Goal: Task Accomplishment & Management: Complete application form

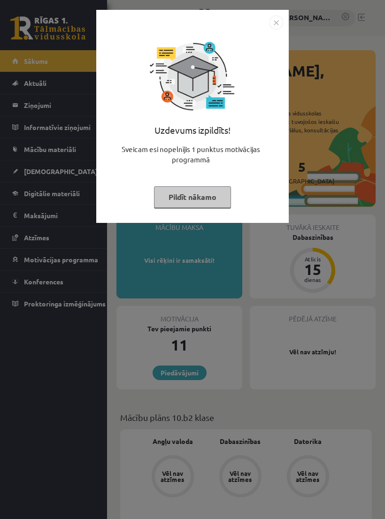
click at [278, 19] on img "Close" at bounding box center [276, 22] width 14 height 14
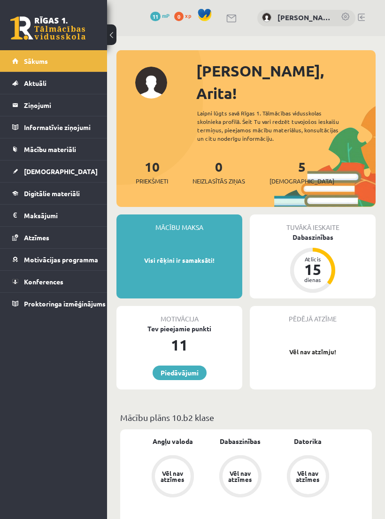
click at [316, 347] on p "Vēl nav atzīmju!" at bounding box center [312, 351] width 116 height 9
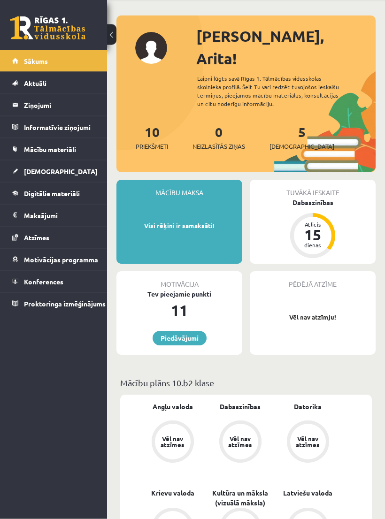
scroll to position [35, 0]
click at [57, 178] on link "[DEMOGRAPHIC_DATA]" at bounding box center [53, 171] width 83 height 22
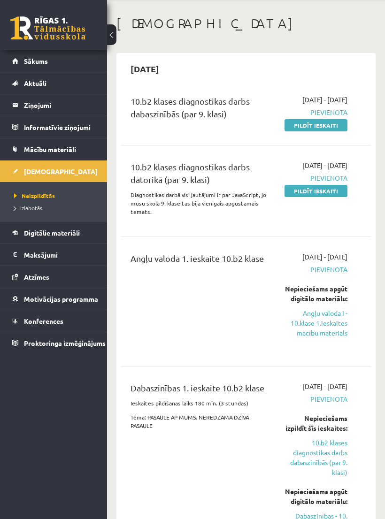
click at [335, 117] on span "Pievienota" at bounding box center [315, 112] width 63 height 10
click at [336, 117] on span "Pievienota" at bounding box center [315, 112] width 63 height 10
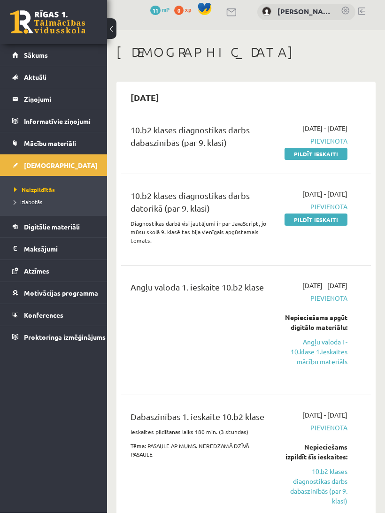
scroll to position [6, 0]
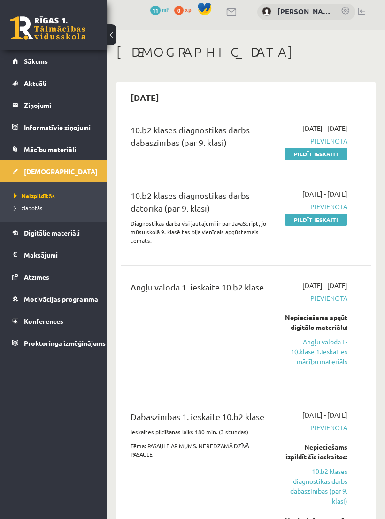
click at [332, 366] on link "Angļu valoda I - 10.klase 1.ieskaites mācību materiāls" at bounding box center [315, 352] width 63 height 30
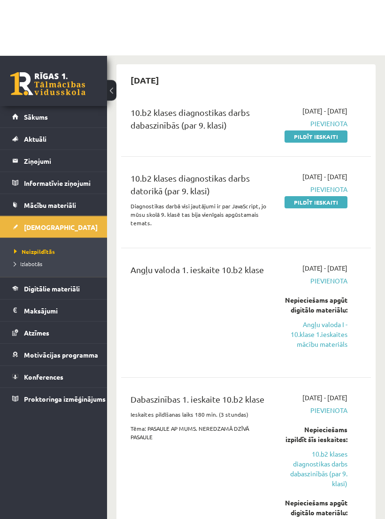
scroll to position [0, 0]
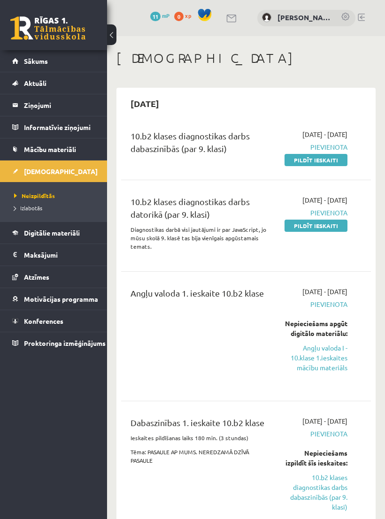
click at [317, 232] on link "Pildīt ieskaiti" at bounding box center [315, 226] width 63 height 12
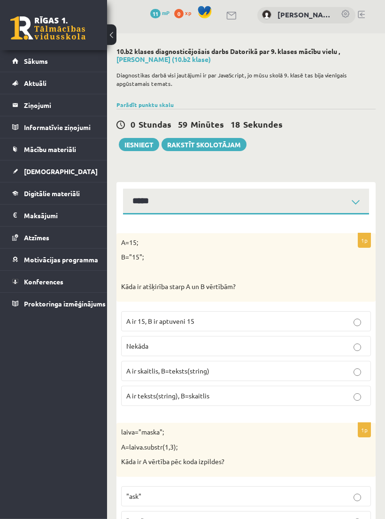
scroll to position [12, 0]
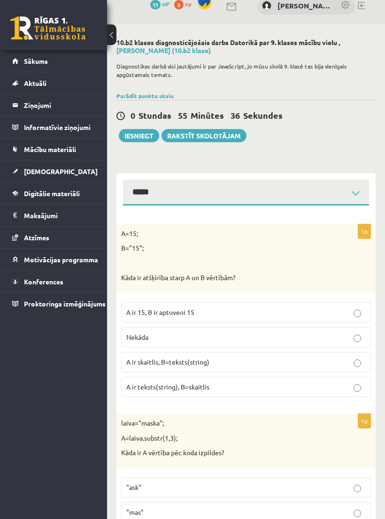
click at [344, 339] on p "Nekāda" at bounding box center [245, 337] width 239 height 10
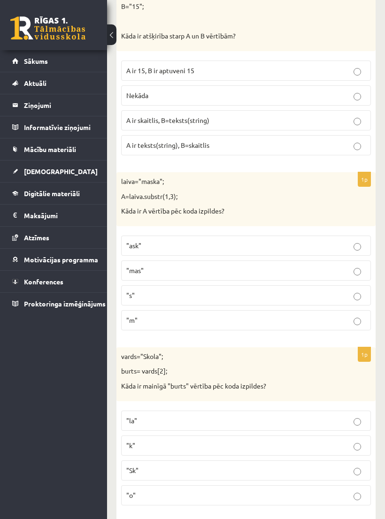
scroll to position [255, 0]
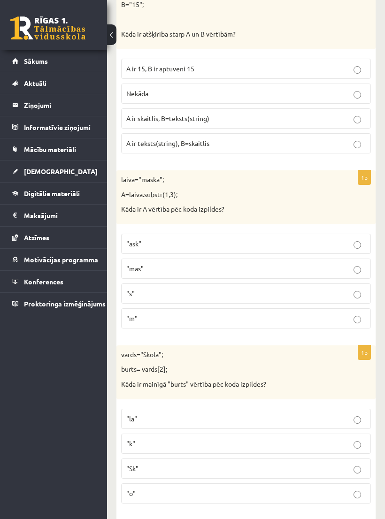
click at [289, 240] on p ""ask"" at bounding box center [245, 244] width 239 height 10
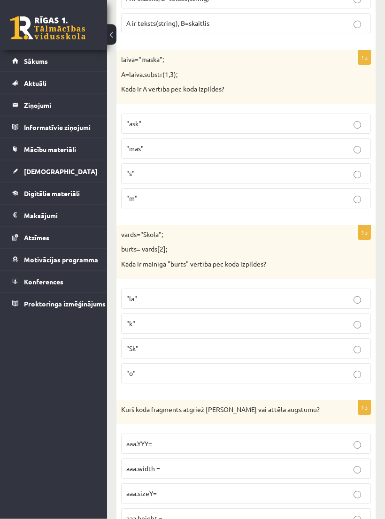
scroll to position [377, 0]
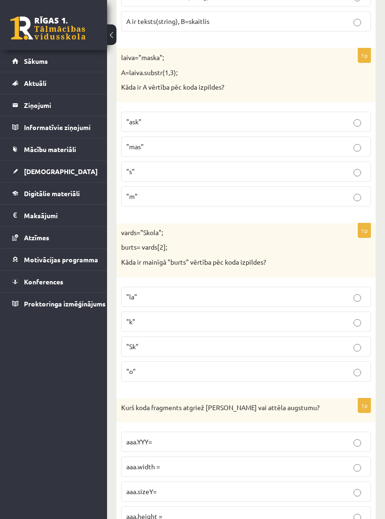
click at [350, 342] on p ""Sk"" at bounding box center [245, 347] width 239 height 10
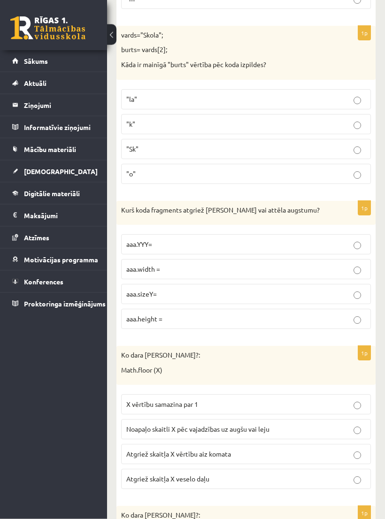
scroll to position [575, 0]
click at [254, 267] on p "aaa.width =" at bounding box center [245, 269] width 239 height 10
click at [230, 314] on p "aaa.height =" at bounding box center [245, 319] width 239 height 10
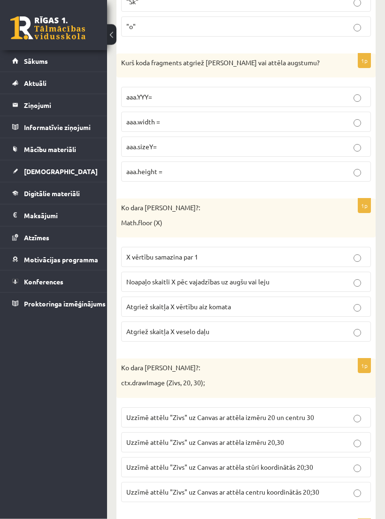
scroll to position [722, 0]
click at [141, 277] on p "Noapaļo skaitli X pēc vajadzības uz augšu vai leju" at bounding box center [245, 282] width 239 height 10
click at [150, 327] on span "Atgriež skaitļa X veselo daļu" at bounding box center [167, 331] width 83 height 8
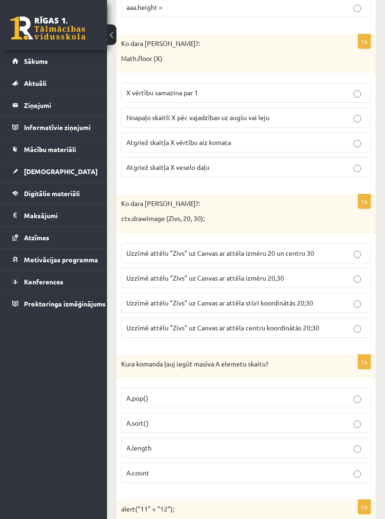
scroll to position [880, 0]
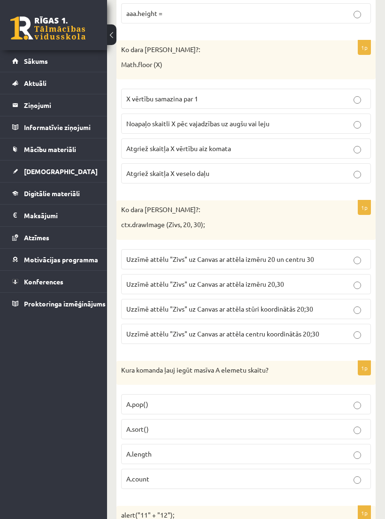
click at [152, 255] on span "Uzzīmē attēlu "Zivs" uz Canvas ar attēla izmēru 20 un centru 30" at bounding box center [220, 259] width 188 height 8
click at [174, 336] on label "Uzzīmē attēlu "Zivs" uz Canvas ar attēla centru koordinātās 20;30" at bounding box center [246, 334] width 250 height 20
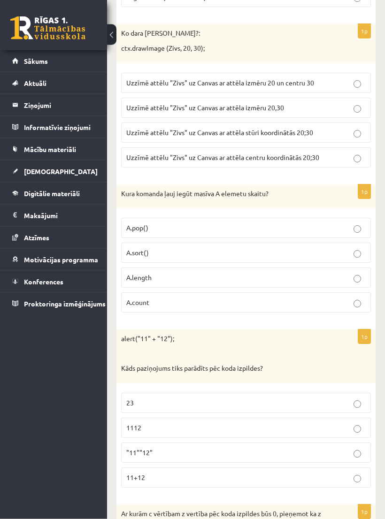
scroll to position [1056, 0]
click at [354, 227] on p "A.pop()" at bounding box center [245, 228] width 239 height 10
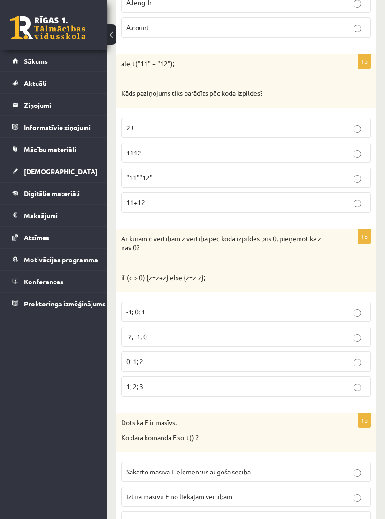
scroll to position [1331, 0]
click at [343, 381] on p "1; 2; 3" at bounding box center [245, 386] width 239 height 10
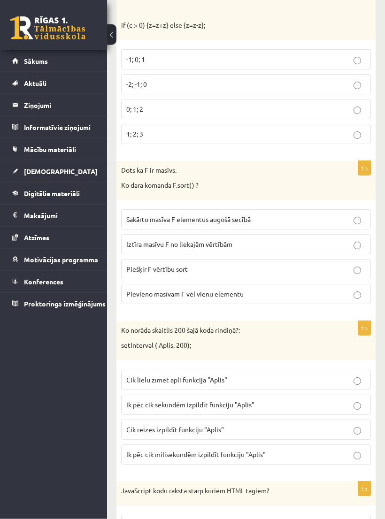
scroll to position [1584, 0]
click at [146, 209] on label "Sakārto masīva F elementus augošā secībā" at bounding box center [246, 219] width 250 height 20
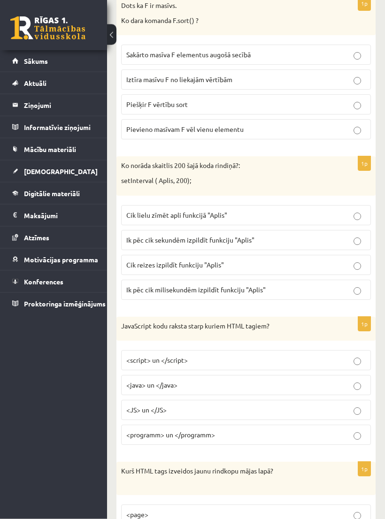
scroll to position [1748, 0]
click at [141, 235] on span "Ik pēc cik sekundēm izpildīt funkciju "Aplis"" at bounding box center [190, 239] width 128 height 8
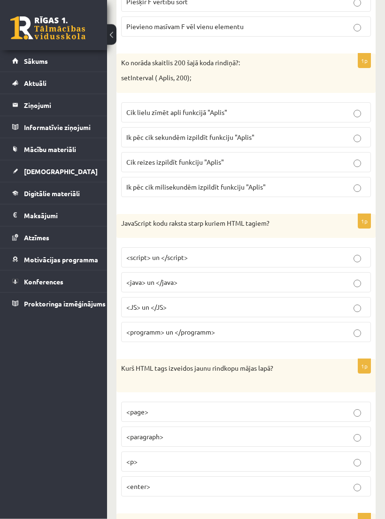
scroll to position [1851, 0]
click at [145, 253] on span "<script> un </script>" at bounding box center [156, 257] width 61 height 8
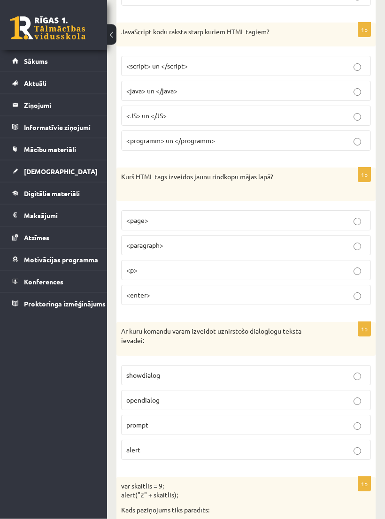
scroll to position [2043, 0]
click at [136, 266] on span "<p>" at bounding box center [131, 270] width 11 height 8
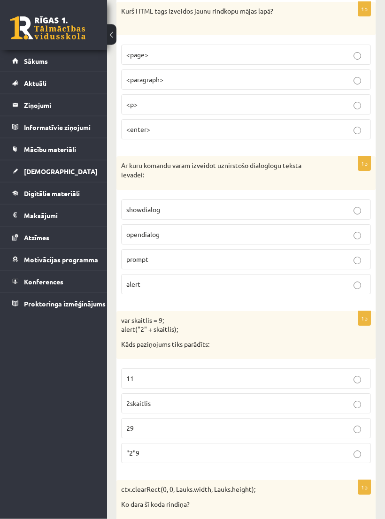
scroll to position [2208, 0]
click at [147, 230] on span "opendialog" at bounding box center [142, 234] width 33 height 8
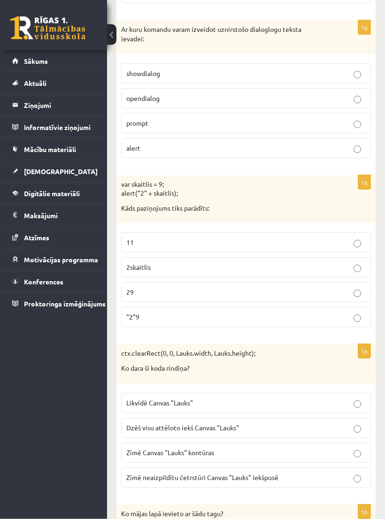
scroll to position [2344, 0]
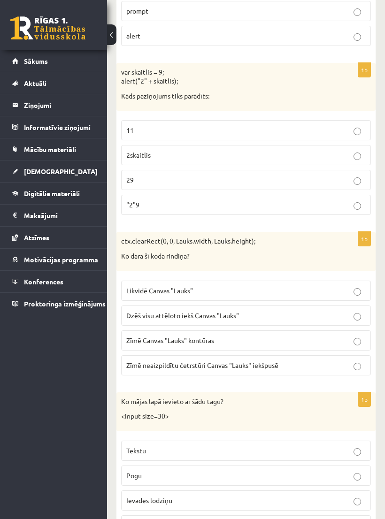
click at [160, 200] on p ""2"9" at bounding box center [245, 205] width 239 height 10
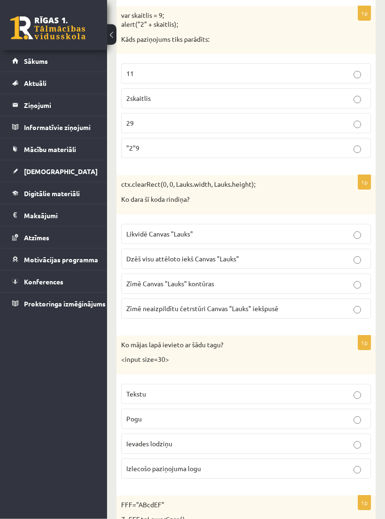
scroll to position [2513, 0]
click at [289, 254] on p "Dzēš visu attēloto iekš Canvas "Lauks"" at bounding box center [245, 259] width 239 height 10
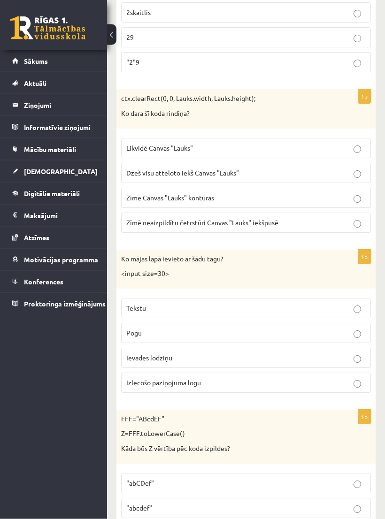
scroll to position [2599, 0]
click at [233, 352] on p "Ievades lodziņu" at bounding box center [245, 357] width 239 height 10
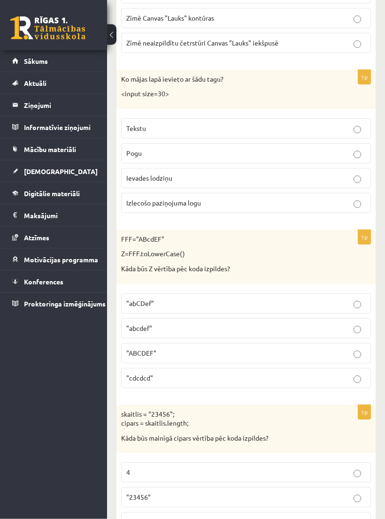
scroll to position [2779, 0]
click at [323, 348] on p ""ABCDEF"" at bounding box center [245, 353] width 239 height 10
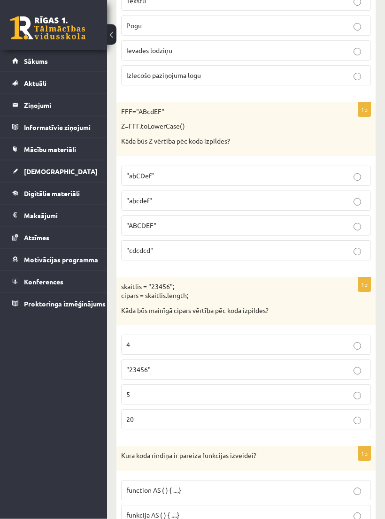
scroll to position [2918, 0]
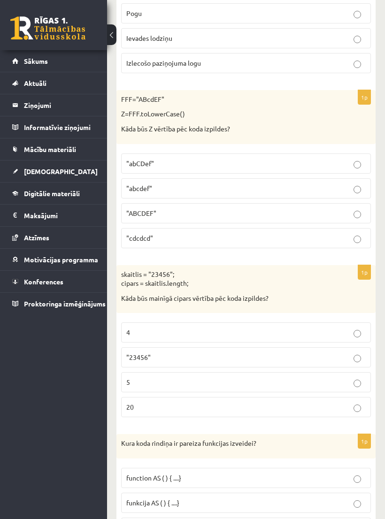
click at [305, 351] on label ""23456"" at bounding box center [246, 357] width 250 height 20
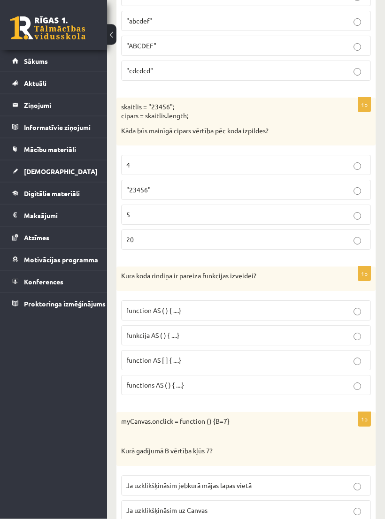
scroll to position [3091, 0]
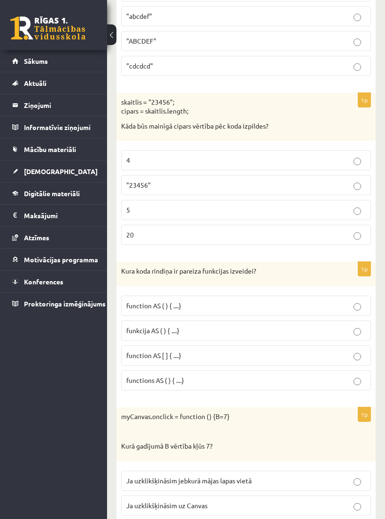
click at [258, 375] on p "functions AS ( ) { ....}" at bounding box center [245, 380] width 239 height 10
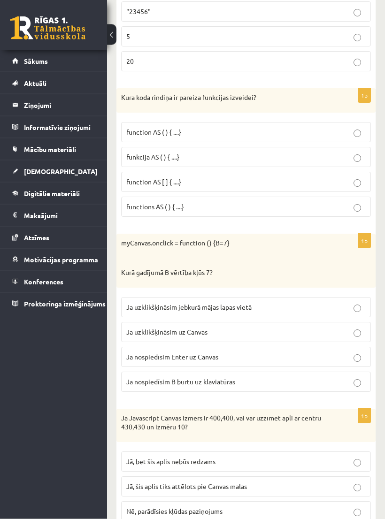
scroll to position [3265, 0]
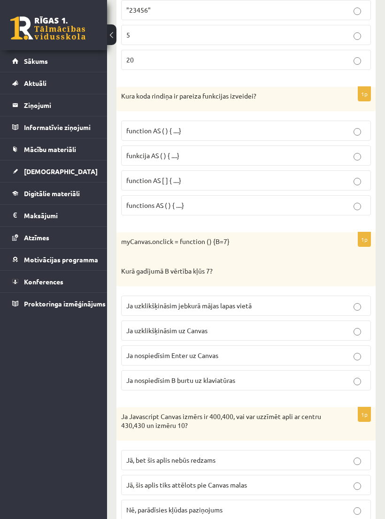
click at [258, 346] on label "Ja nospiedīsim Enter uz Canvas" at bounding box center [246, 355] width 250 height 20
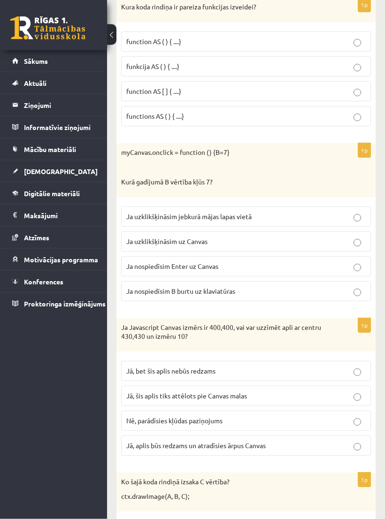
scroll to position [3354, 0]
click at [279, 212] on p "Ja uzklikšķināsim jebkurā mājas lapas vietā" at bounding box center [245, 217] width 239 height 10
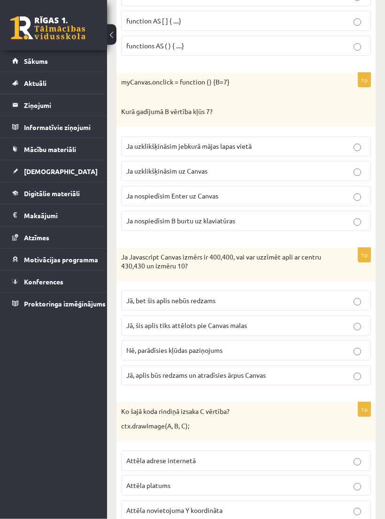
scroll to position [3425, 0]
click at [222, 346] on span "Nē, parādīsies kļūdas paziņojums" at bounding box center [174, 350] width 96 height 8
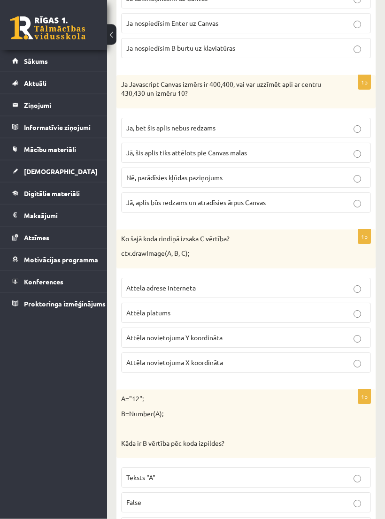
scroll to position [3598, 0]
click at [185, 358] on span "Attēla novietojuma X koordināta" at bounding box center [174, 362] width 97 height 8
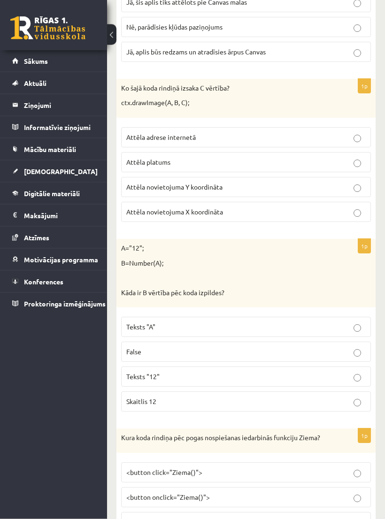
scroll to position [3748, 0]
click at [190, 396] on p "Skaitlis 12" at bounding box center [245, 401] width 239 height 10
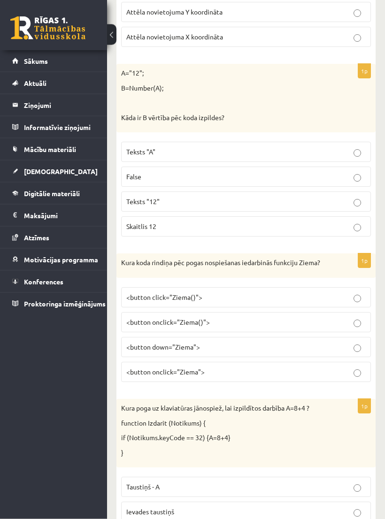
scroll to position [3923, 0]
click at [296, 292] on p "<button click="Ziema()">" at bounding box center [245, 297] width 239 height 10
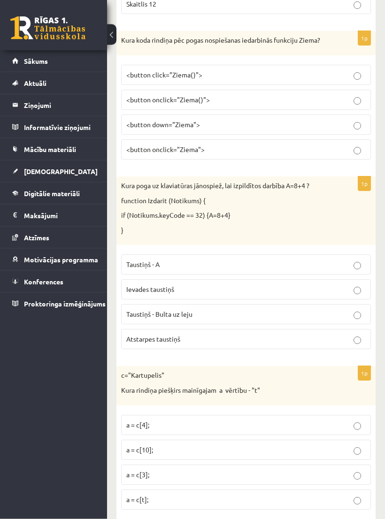
scroll to position [4146, 0]
click at [307, 334] on p "Atstarpes taustiņš" at bounding box center [245, 339] width 239 height 10
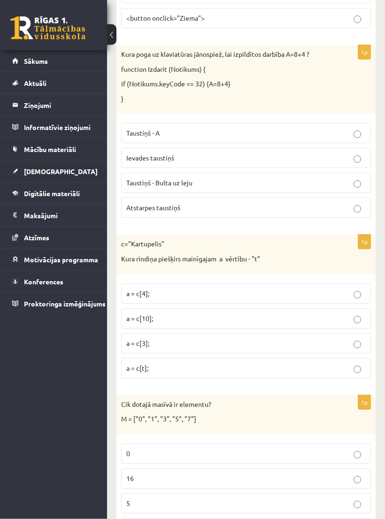
scroll to position [4277, 0]
click at [315, 289] on p "a = c[4];" at bounding box center [245, 294] width 239 height 10
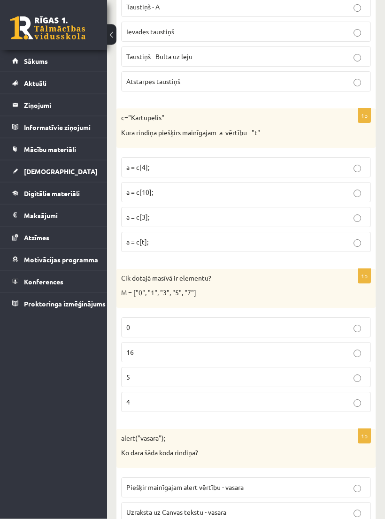
scroll to position [4403, 0]
click at [316, 397] on p "4" at bounding box center [245, 402] width 239 height 10
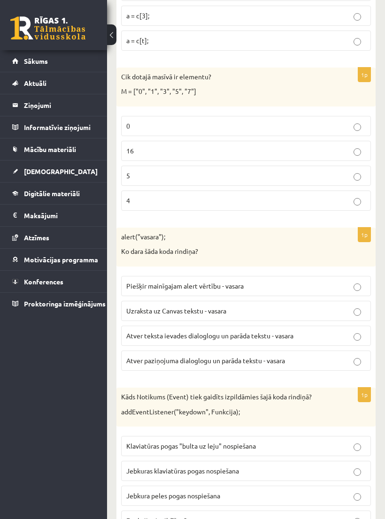
scroll to position [4612, 0]
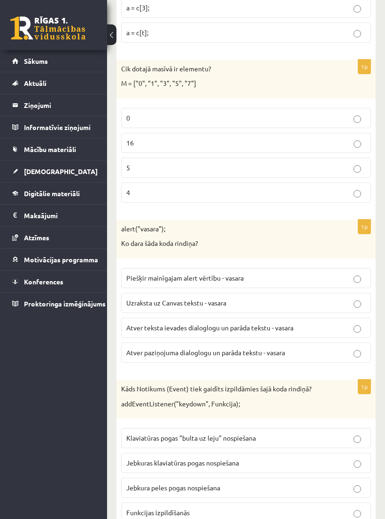
click at [346, 293] on label "Uzraksta uz Canvas tekstu - vasara" at bounding box center [246, 303] width 250 height 20
click at [338, 508] on p "Funkcijas izpildīšanās" at bounding box center [245, 513] width 239 height 10
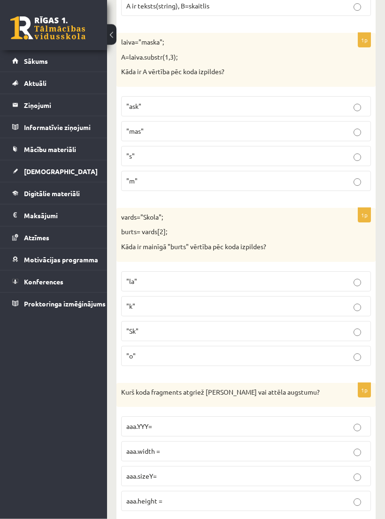
scroll to position [0, 0]
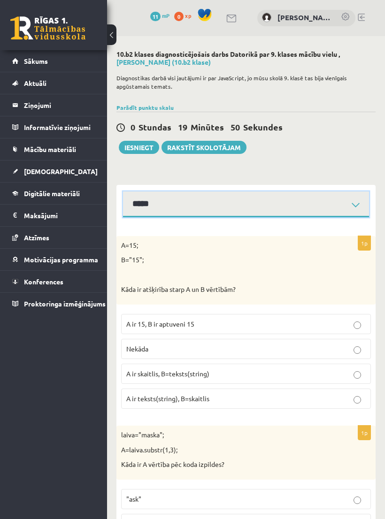
click at [357, 201] on select "**********" at bounding box center [246, 204] width 246 height 26
click at [357, 198] on select "**********" at bounding box center [246, 204] width 246 height 26
click at [361, 202] on select "**********" at bounding box center [246, 204] width 246 height 26
click at [358, 202] on select "**********" at bounding box center [246, 204] width 246 height 26
click at [134, 148] on button "Iesniegt" at bounding box center [139, 147] width 40 height 13
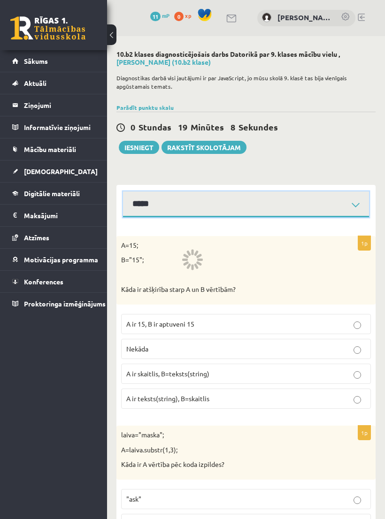
click at [354, 202] on select "**********" at bounding box center [246, 204] width 246 height 26
select select "**********"
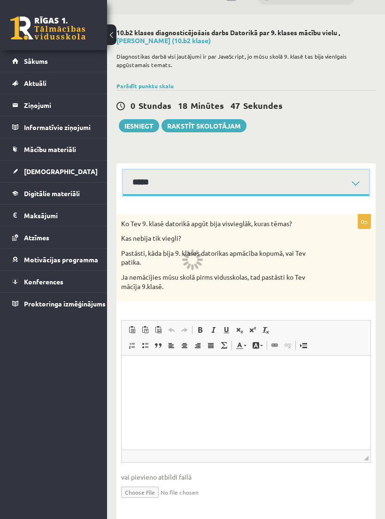
scroll to position [25, 0]
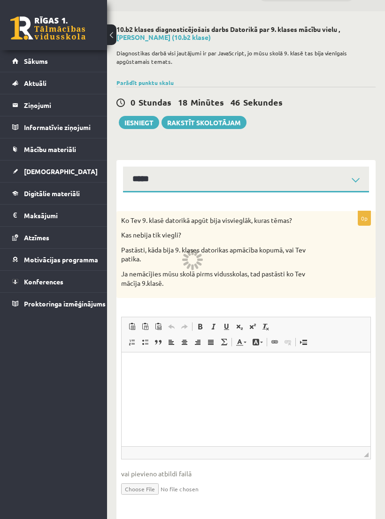
click at [307, 363] on p "Визуальный текстовый редактор, wiswyg-editor-user-answer-47363833743360" at bounding box center [246, 367] width 230 height 10
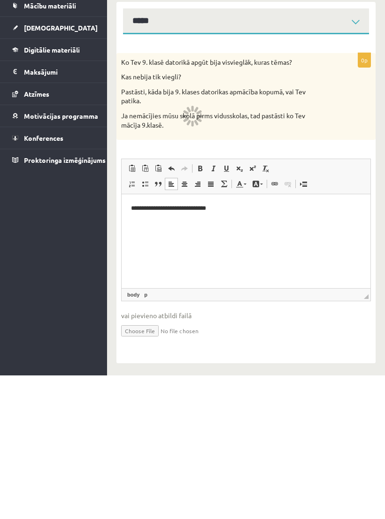
click at [225, 212] on p "**********" at bounding box center [246, 208] width 230 height 9
click at [282, 208] on p "**********" at bounding box center [246, 208] width 230 height 9
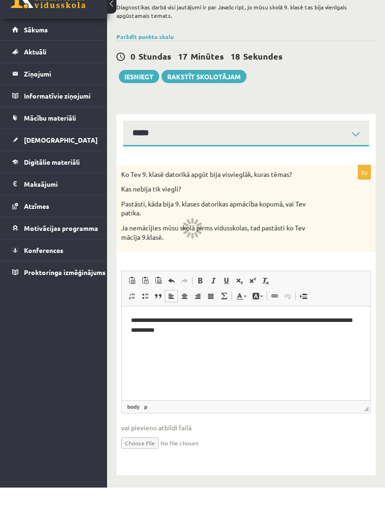
click at [138, 101] on button "Iesniegt" at bounding box center [139, 107] width 40 height 13
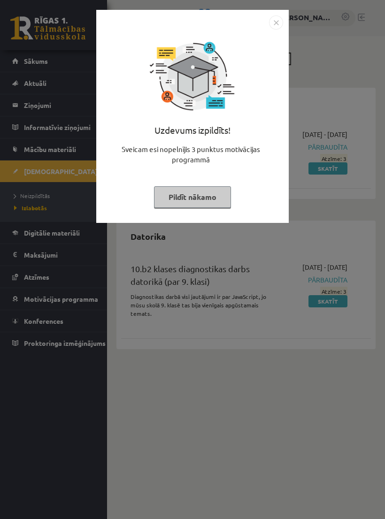
click at [279, 23] on img "Close" at bounding box center [276, 22] width 14 height 14
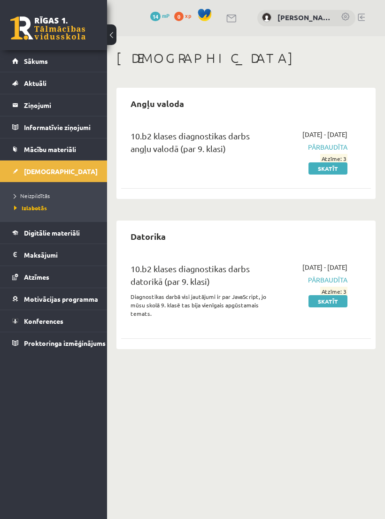
click at [81, 175] on link "[DEMOGRAPHIC_DATA]" at bounding box center [53, 171] width 83 height 22
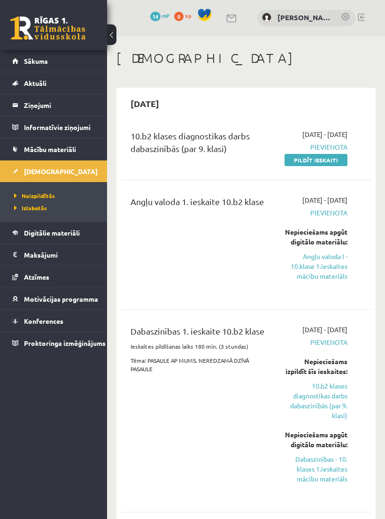
click at [323, 166] on link "Pildīt ieskaiti" at bounding box center [315, 160] width 63 height 12
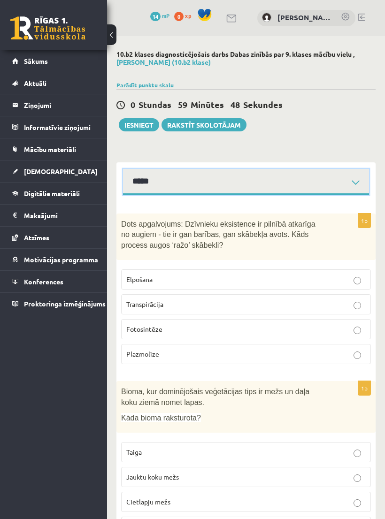
click at [359, 177] on select "*****" at bounding box center [246, 182] width 246 height 26
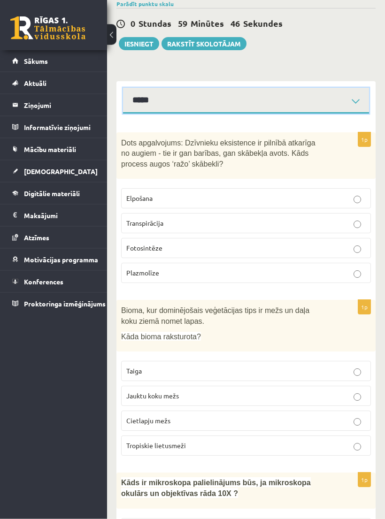
scroll to position [93, 0]
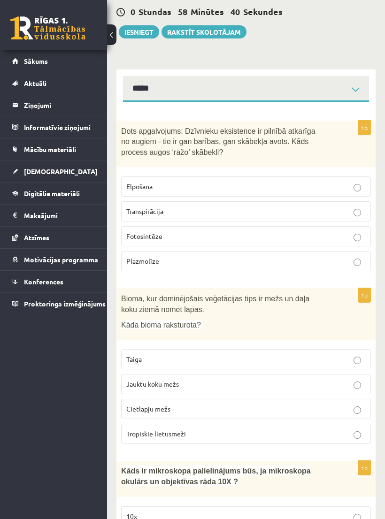
click at [305, 236] on p "Fotosintēze" at bounding box center [245, 236] width 239 height 10
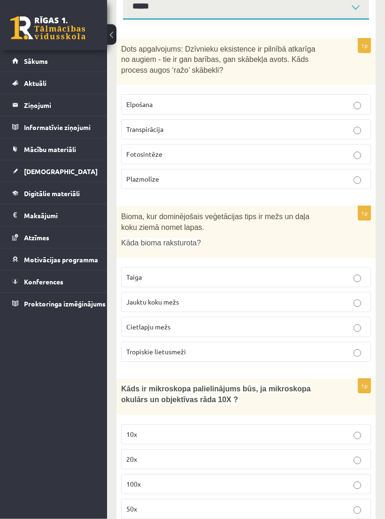
scroll to position [175, 0]
click at [242, 303] on p "Jauktu koku mežs" at bounding box center [245, 302] width 239 height 10
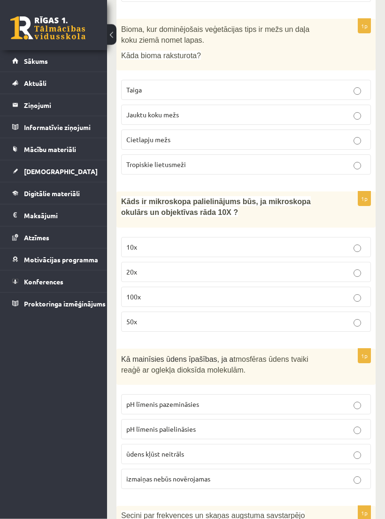
scroll to position [363, 0]
click at [293, 302] on label "100x" at bounding box center [246, 296] width 250 height 20
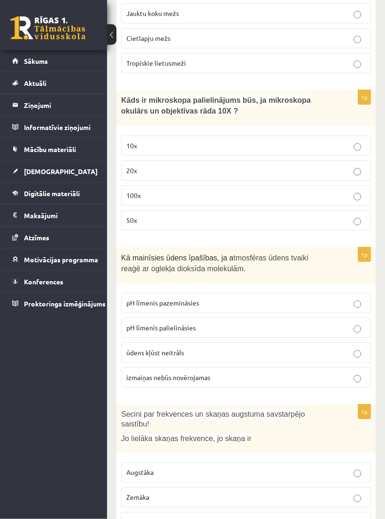
scroll to position [463, 0]
click at [336, 323] on p "pH līmenis palielināsies" at bounding box center [245, 328] width 239 height 10
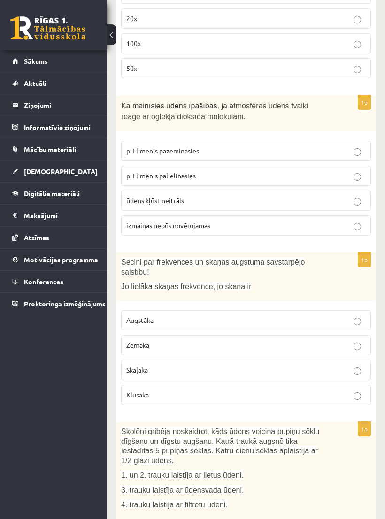
scroll to position [619, 0]
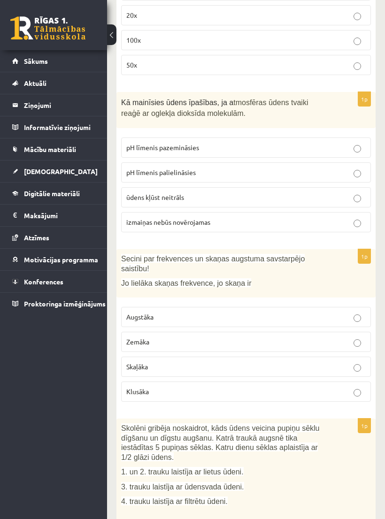
click at [318, 312] on p "Augstāka" at bounding box center [245, 317] width 239 height 10
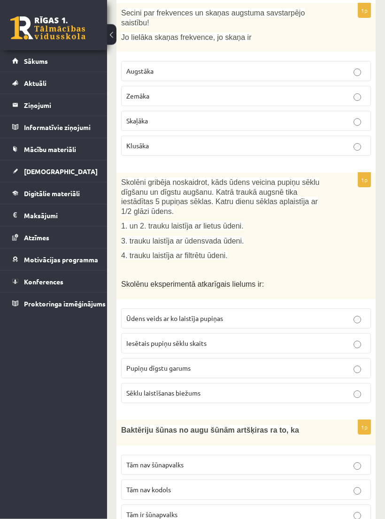
scroll to position [865, 0]
click at [316, 313] on p "Ūdens veids ar ko laistīja pupiņas" at bounding box center [245, 318] width 239 height 10
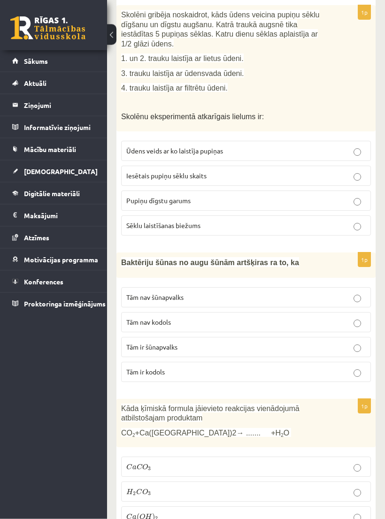
scroll to position [1033, 0]
click at [226, 347] on label "Tām ir šūnapvalks" at bounding box center [246, 346] width 250 height 20
click at [206, 295] on p "Tām nav šūnapvalks" at bounding box center [245, 297] width 239 height 10
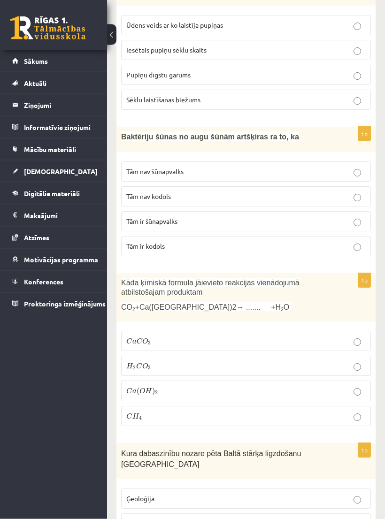
scroll to position [1158, 0]
click at [324, 414] on p "C H 4 C H 4" at bounding box center [245, 416] width 239 height 10
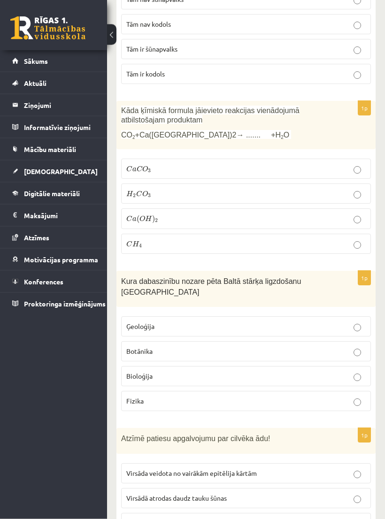
scroll to position [1331, 0]
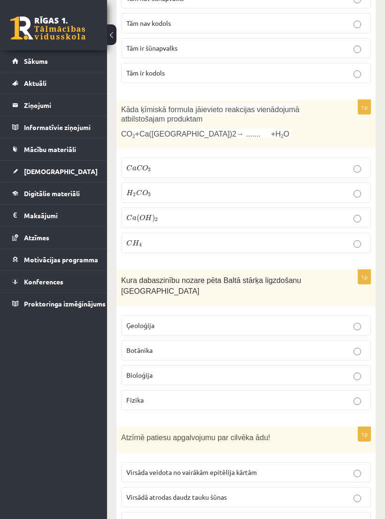
click at [338, 370] on p "Bioloģija" at bounding box center [245, 375] width 239 height 10
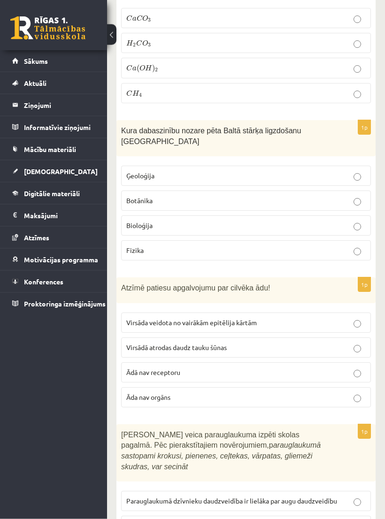
scroll to position [1481, 0]
click at [319, 395] on label "Āda nav orgāns" at bounding box center [246, 397] width 250 height 20
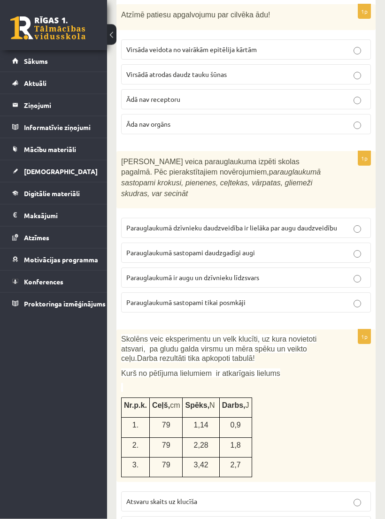
scroll to position [1754, 0]
click at [319, 248] on p "Parauglaukumā sastopami daudzgadīgi augi" at bounding box center [245, 253] width 239 height 10
click at [315, 273] on p "Parauglaukumā ir augu un dzīvnieku līdzsvars" at bounding box center [245, 278] width 239 height 10
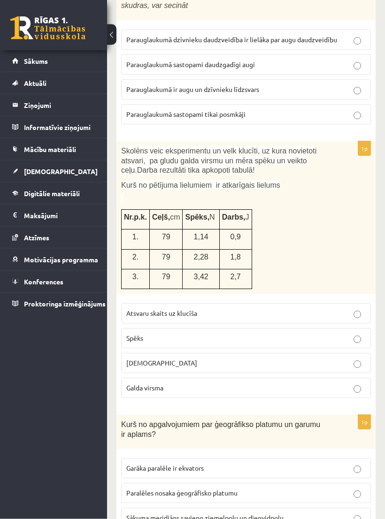
scroll to position [1942, 0]
click at [288, 333] on p "Spēks" at bounding box center [245, 338] width 239 height 10
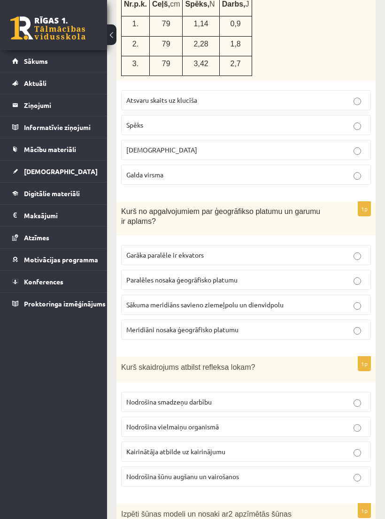
scroll to position [2157, 0]
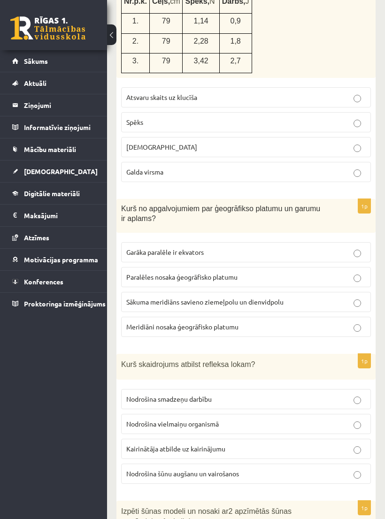
click at [291, 322] on p "Meridiāni nosaka ģeogrāfisko platumu" at bounding box center [245, 327] width 239 height 10
click at [145, 242] on label "Garāka paralēle ir ekvators" at bounding box center [246, 252] width 250 height 20
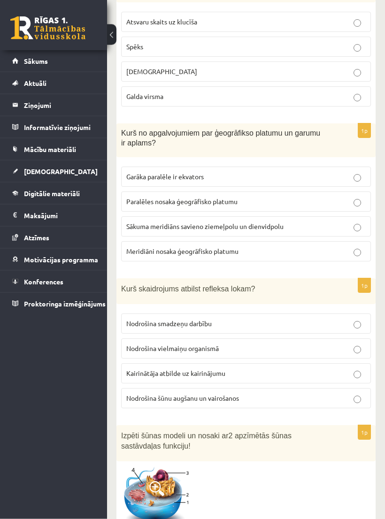
scroll to position [2233, 0]
click at [141, 222] on span "Sākuma meridiāns savieno ziemeļpolu un dienvidpolu" at bounding box center [204, 226] width 157 height 8
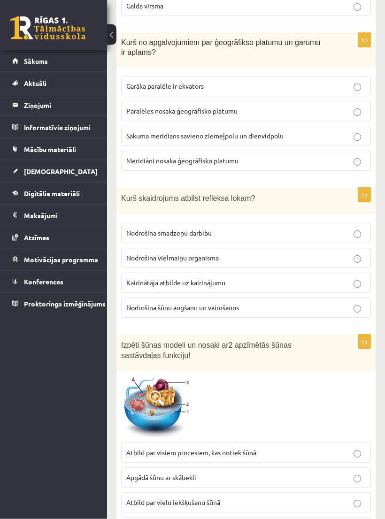
scroll to position [2324, 0]
click at [293, 278] on p "Kairinātāja atbilde uz kairinājumu" at bounding box center [245, 283] width 239 height 10
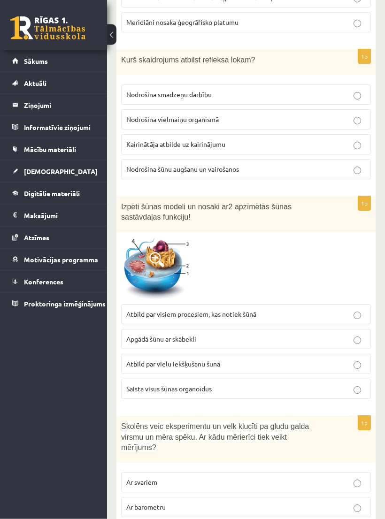
scroll to position [2462, 0]
click at [338, 359] on p "Atbild par vielu iekšķušanu šūnā" at bounding box center [245, 364] width 239 height 10
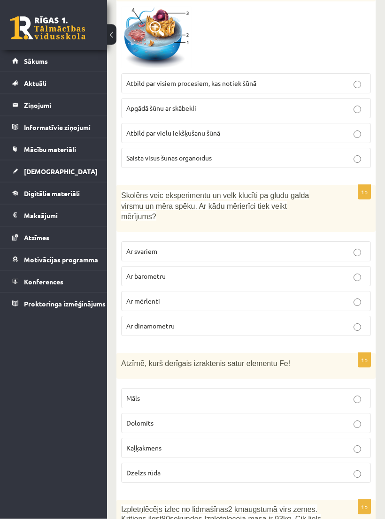
scroll to position [2693, 0]
click at [137, 247] on span "Ar svariem" at bounding box center [141, 251] width 31 height 8
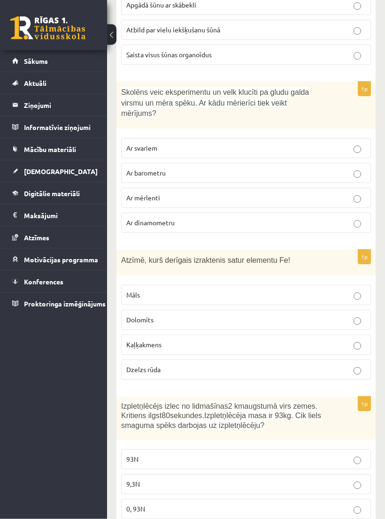
scroll to position [2796, 0]
click at [350, 365] on p "Dzelzs rūda" at bounding box center [245, 370] width 239 height 10
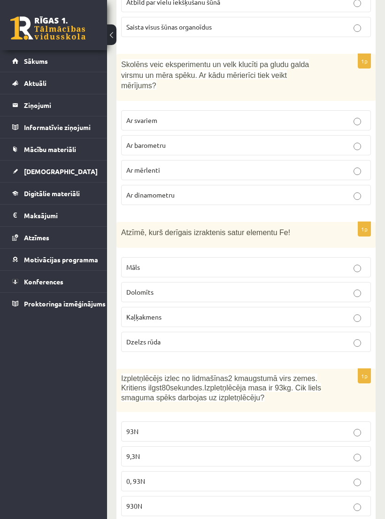
scroll to position [2823, 0]
click at [2, 174] on li "Ieskaites Neizpildītās Izlabotās" at bounding box center [53, 171] width 107 height 22
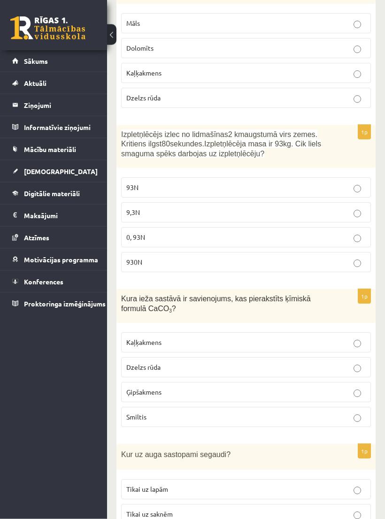
scroll to position [3068, 0]
click at [140, 338] on span "Kaļķakmens" at bounding box center [143, 342] width 35 height 8
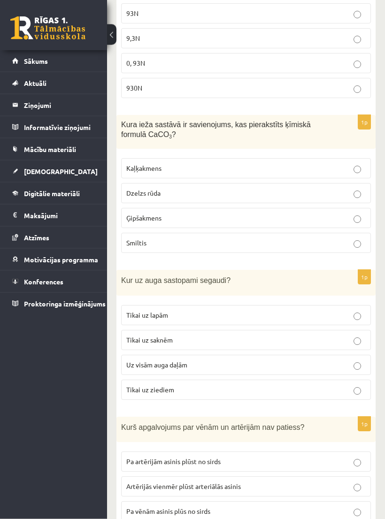
scroll to position [3242, 0]
click at [145, 360] on span "Uz visām auga daļām" at bounding box center [156, 364] width 61 height 8
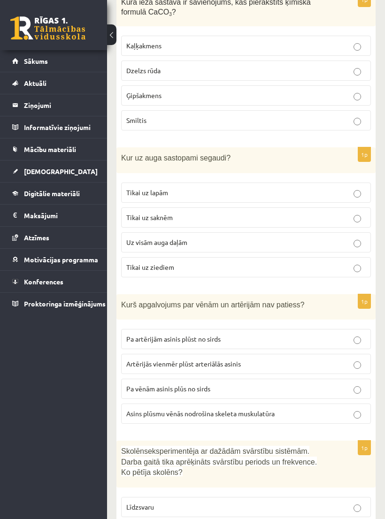
scroll to position [3364, 0]
click at [289, 408] on p "Asins plūsmu vēnās nodrošina skeleta muskulatūra" at bounding box center [245, 413] width 239 height 10
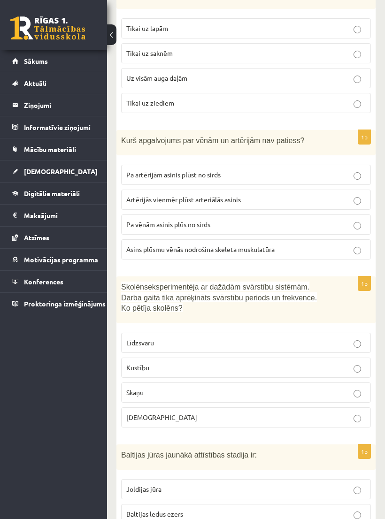
scroll to position [3529, 0]
click at [164, 337] on p "Līdzsvaru" at bounding box center [245, 342] width 239 height 10
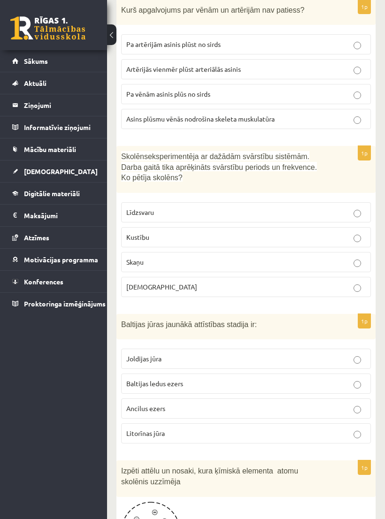
scroll to position [3659, 0]
click at [212, 378] on p "Baltijas ledus ezers" at bounding box center [245, 383] width 239 height 10
click at [216, 426] on label "Litorīnas jūra" at bounding box center [246, 433] width 250 height 20
click at [227, 378] on p "Baltijas ledus ezers" at bounding box center [245, 383] width 239 height 10
click at [178, 353] on p "Joldijas jūra" at bounding box center [245, 358] width 239 height 10
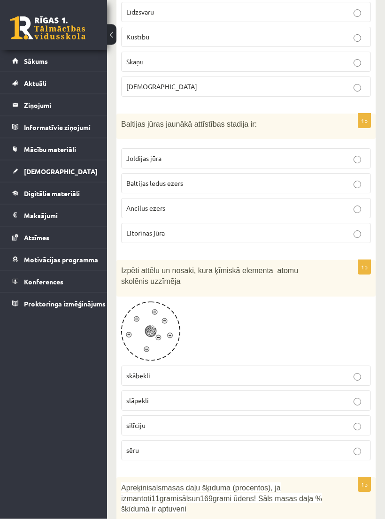
scroll to position [3859, 0]
click at [141, 396] on span "slāpekli" at bounding box center [137, 400] width 23 height 8
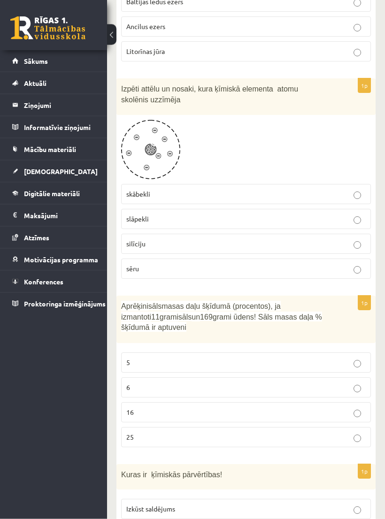
scroll to position [4040, 0]
click at [298, 357] on p "5" at bounding box center [245, 362] width 239 height 10
click at [277, 380] on label "6" at bounding box center [246, 387] width 250 height 20
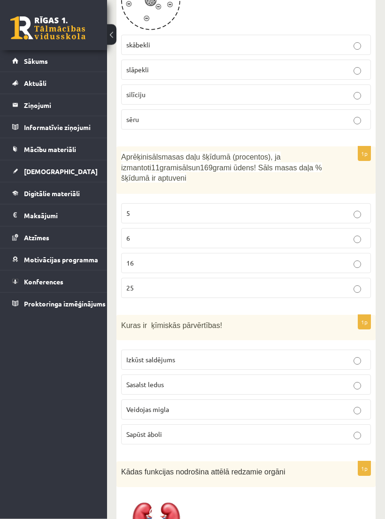
scroll to position [4190, 0]
click at [248, 404] on p "Veidojas migla" at bounding box center [245, 409] width 239 height 10
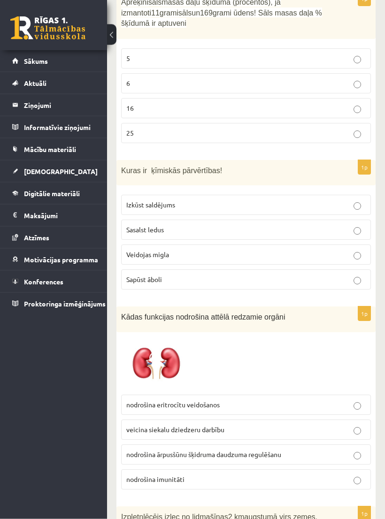
scroll to position [4344, 0]
click at [223, 474] on p "nodrošina imunitāti" at bounding box center [245, 479] width 239 height 10
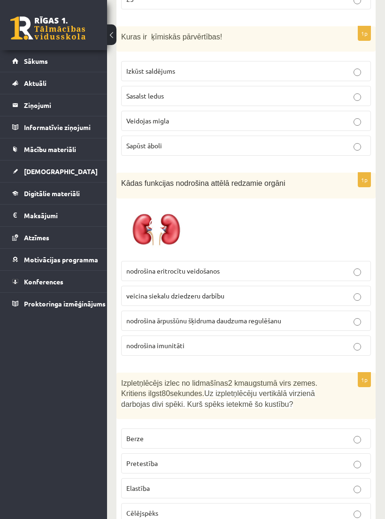
scroll to position [4482, 0]
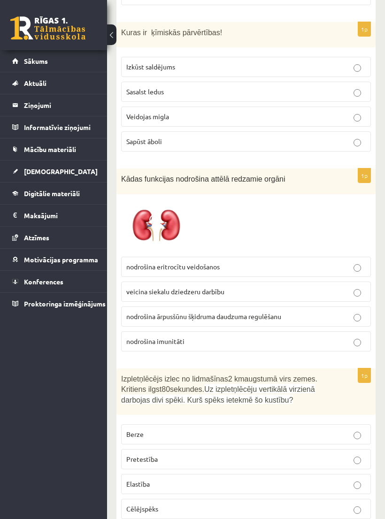
click at [224, 429] on p "Berze" at bounding box center [245, 434] width 239 height 10
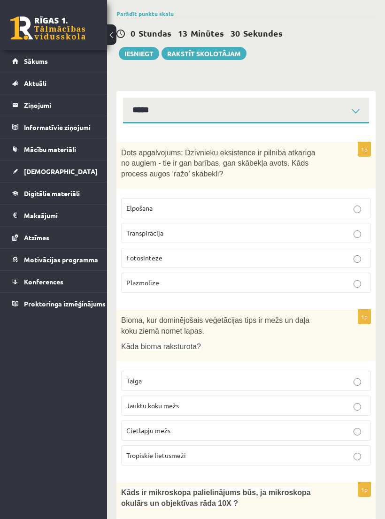
scroll to position [0, 0]
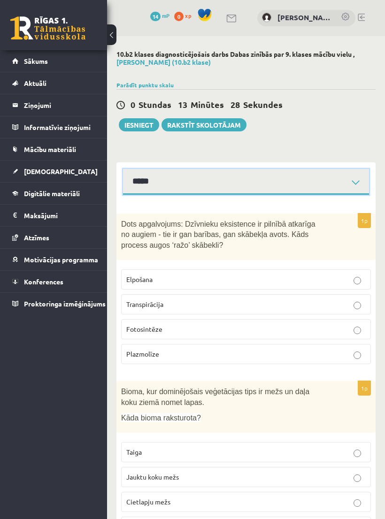
click at [357, 180] on select "*****" at bounding box center [246, 182] width 246 height 26
click at [135, 123] on button "Iesniegt" at bounding box center [139, 124] width 40 height 13
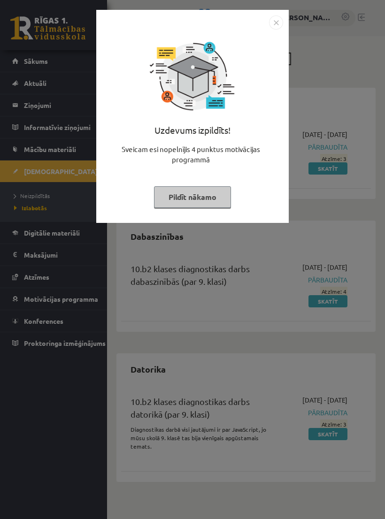
click at [275, 18] on img "Close" at bounding box center [276, 22] width 14 height 14
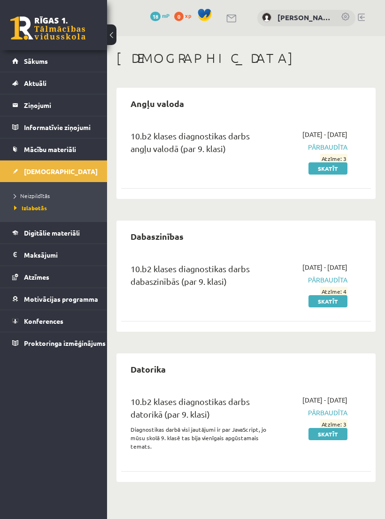
click at [335, 307] on link "Skatīt" at bounding box center [327, 301] width 39 height 12
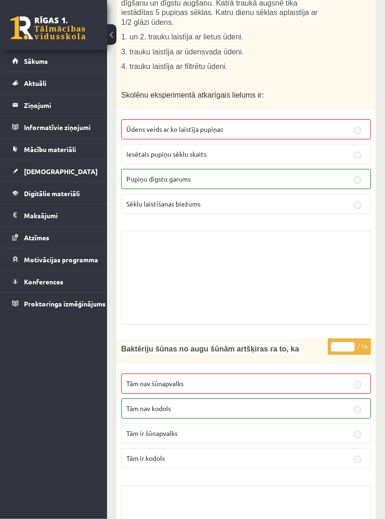
scroll to position [1575, 0]
click at [37, 61] on span "Sākums" at bounding box center [36, 61] width 24 height 8
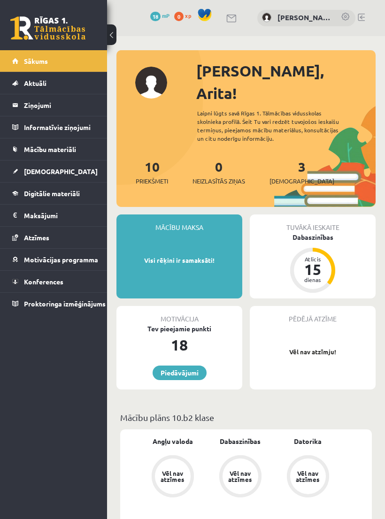
click at [287, 158] on link "3 Ieskaites" at bounding box center [301, 172] width 65 height 28
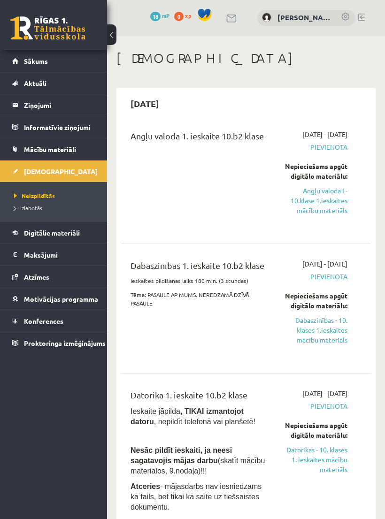
click at [331, 181] on div "Nepieciešams apgūt digitālo materiālu:" at bounding box center [315, 171] width 63 height 20
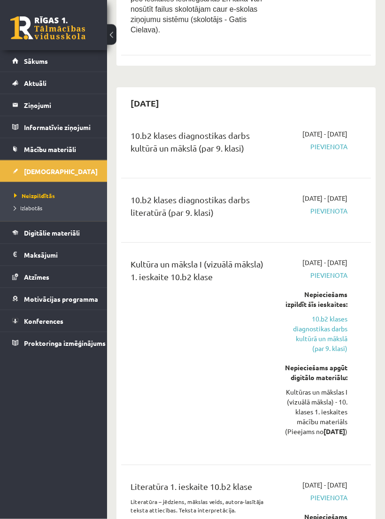
scroll to position [663, 0]
click at [336, 216] on span "Pievienota" at bounding box center [315, 211] width 63 height 10
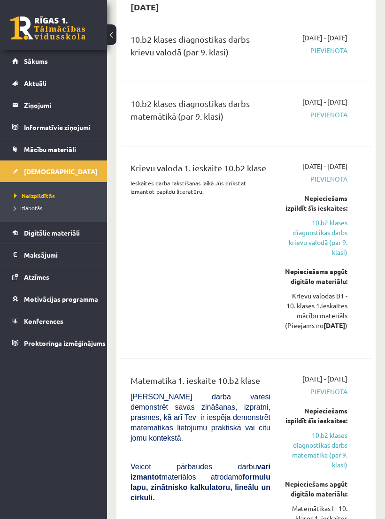
scroll to position [1383, 0]
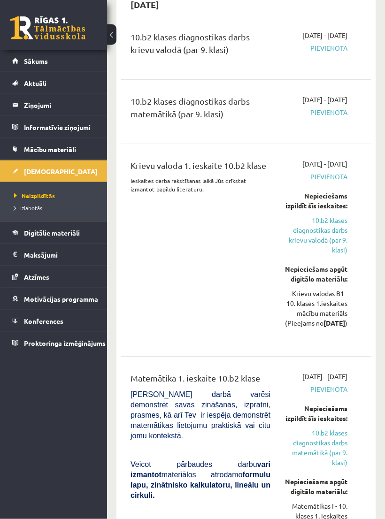
click at [333, 53] on span "Pievienota" at bounding box center [315, 49] width 63 height 10
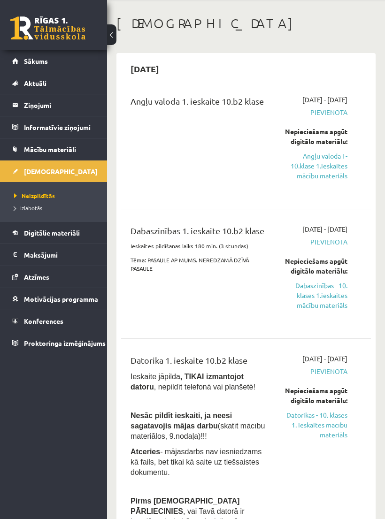
scroll to position [0, 0]
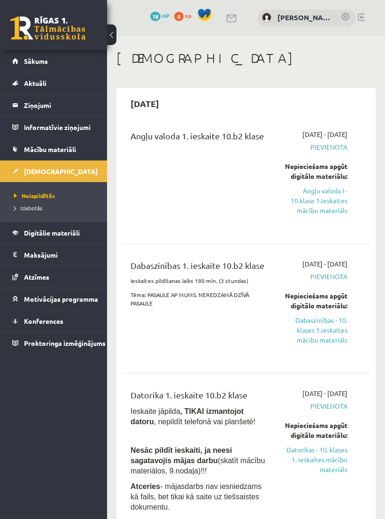
click at [29, 56] on link "Sākums" at bounding box center [53, 61] width 83 height 22
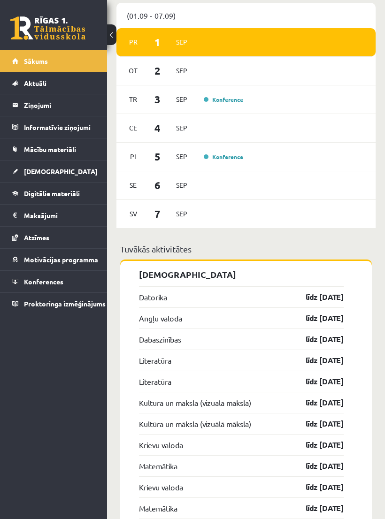
scroll to position [821, 0]
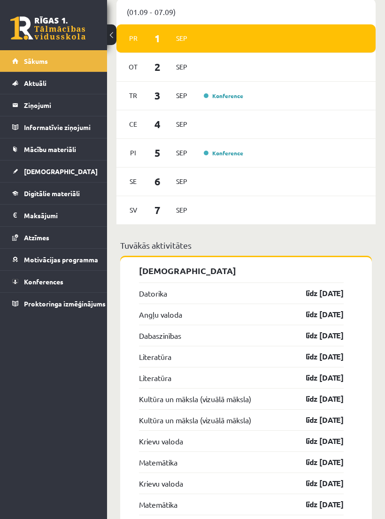
click at [38, 174] on span "[DEMOGRAPHIC_DATA]" at bounding box center [61, 171] width 74 height 8
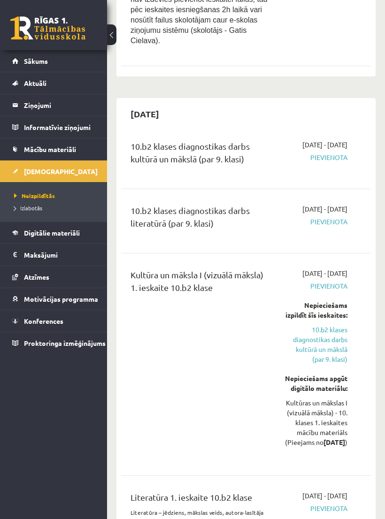
scroll to position [629, 0]
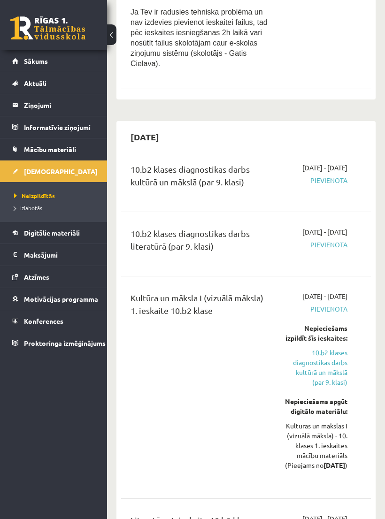
click at [36, 105] on legend "Ziņojumi 0" at bounding box center [59, 105] width 71 height 22
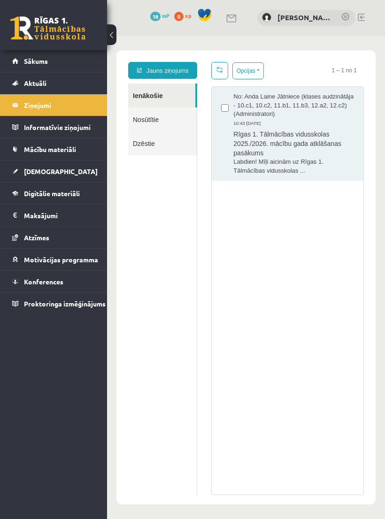
click at [153, 14] on span "18" at bounding box center [155, 16] width 10 height 9
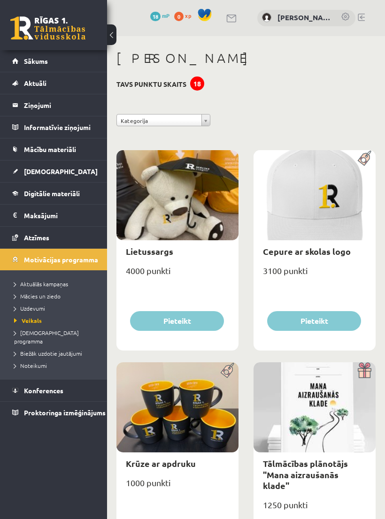
click at [227, 19] on link at bounding box center [231, 19] width 11 height 8
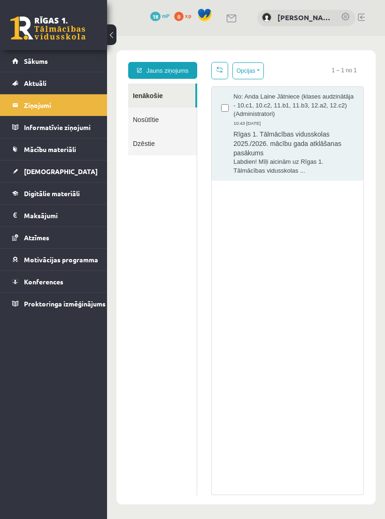
click at [323, 150] on span "Rīgas 1. Tālmācības vidusskolas 2025./2026. mācību gada atklāšanas pasākums" at bounding box center [293, 142] width 121 height 30
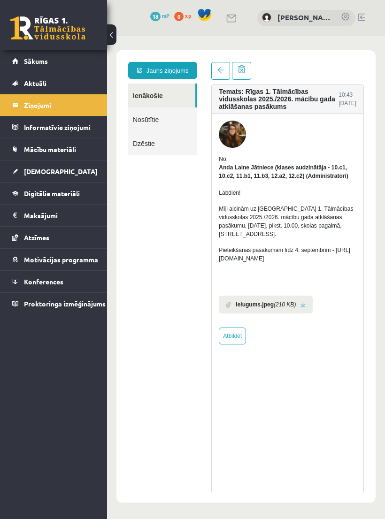
click at [51, 148] on span "Mācību materiāli" at bounding box center [50, 149] width 52 height 8
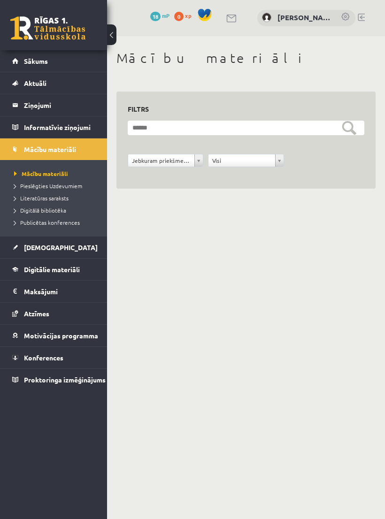
click at [66, 323] on link "Atzīmes" at bounding box center [53, 314] width 83 height 22
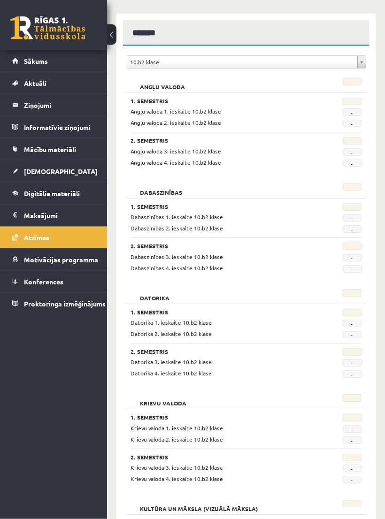
scroll to position [104, 0]
click at [77, 168] on link "[DEMOGRAPHIC_DATA]" at bounding box center [53, 171] width 83 height 22
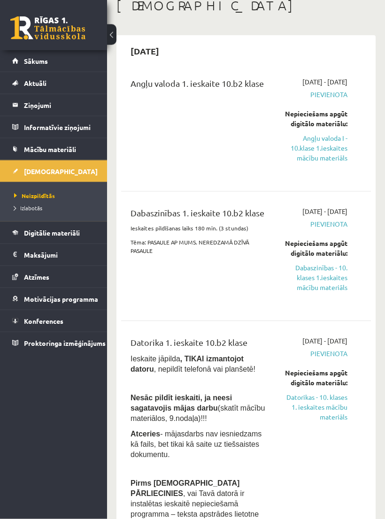
click at [275, 278] on div "Dabaszinības 1. ieskaite 10.b2 klase Ieskaites pildīšanas laiks 180 min. (3 stu…" at bounding box center [200, 256] width 154 height 99
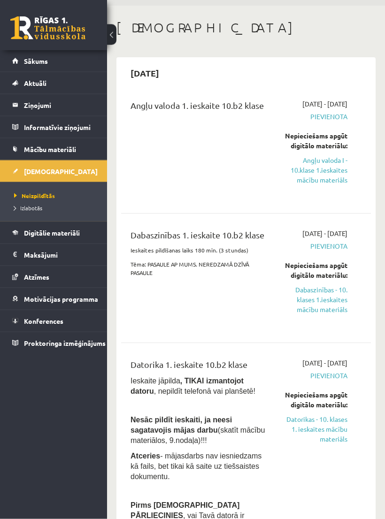
scroll to position [30, 0]
click at [62, 62] on link "Sākums" at bounding box center [53, 61] width 83 height 22
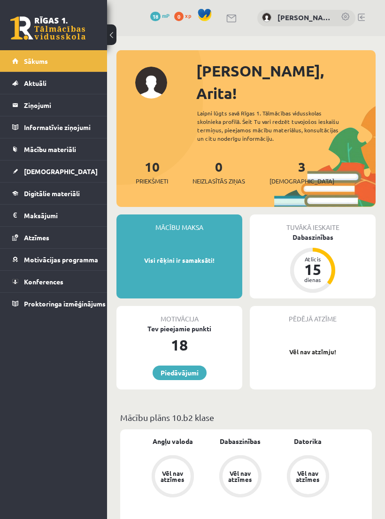
click at [361, 14] on link at bounding box center [360, 18] width 7 height 8
